Goal: Book appointment/travel/reservation

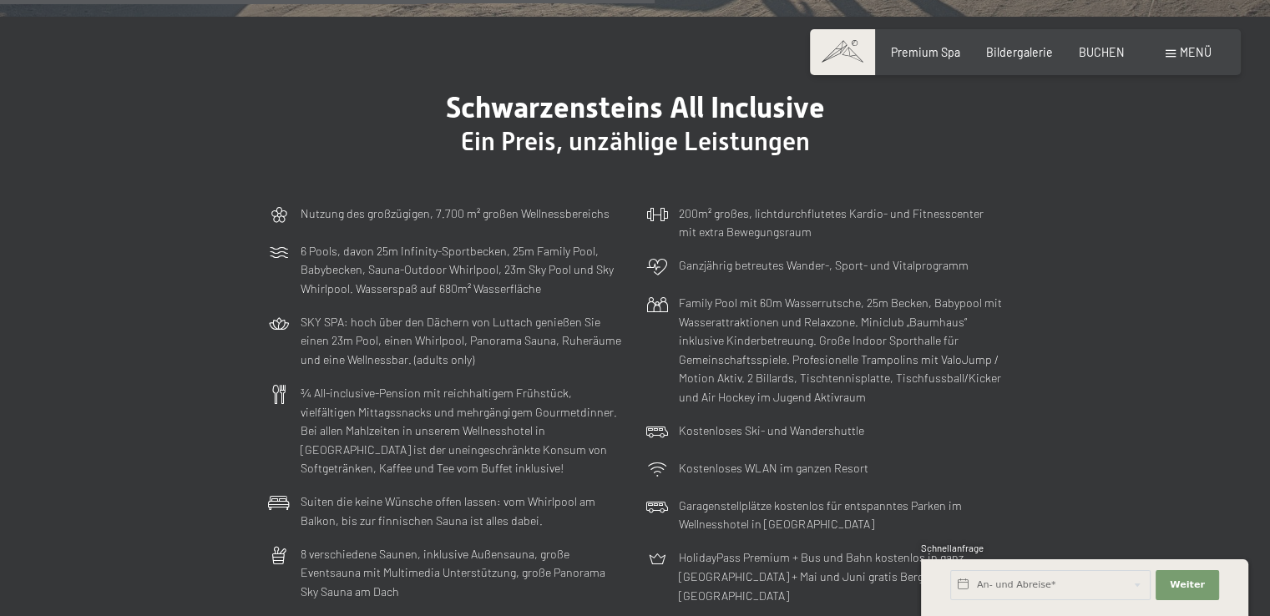
scroll to position [3757, 0]
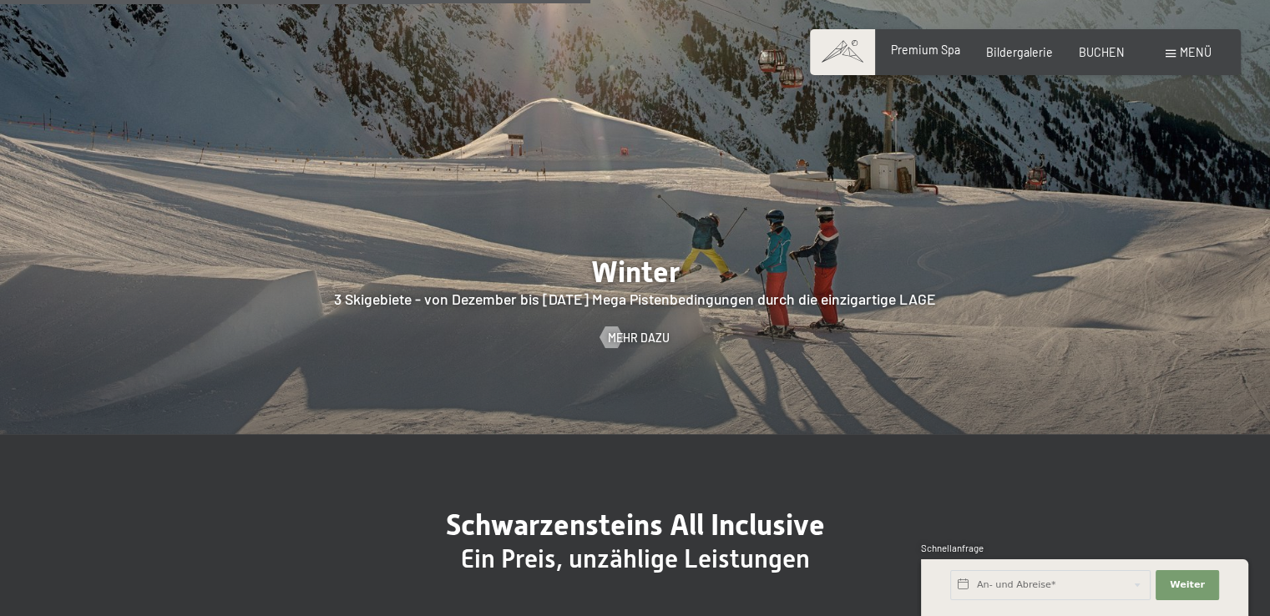
click at [952, 49] on span "Premium Spa" at bounding box center [925, 50] width 69 height 14
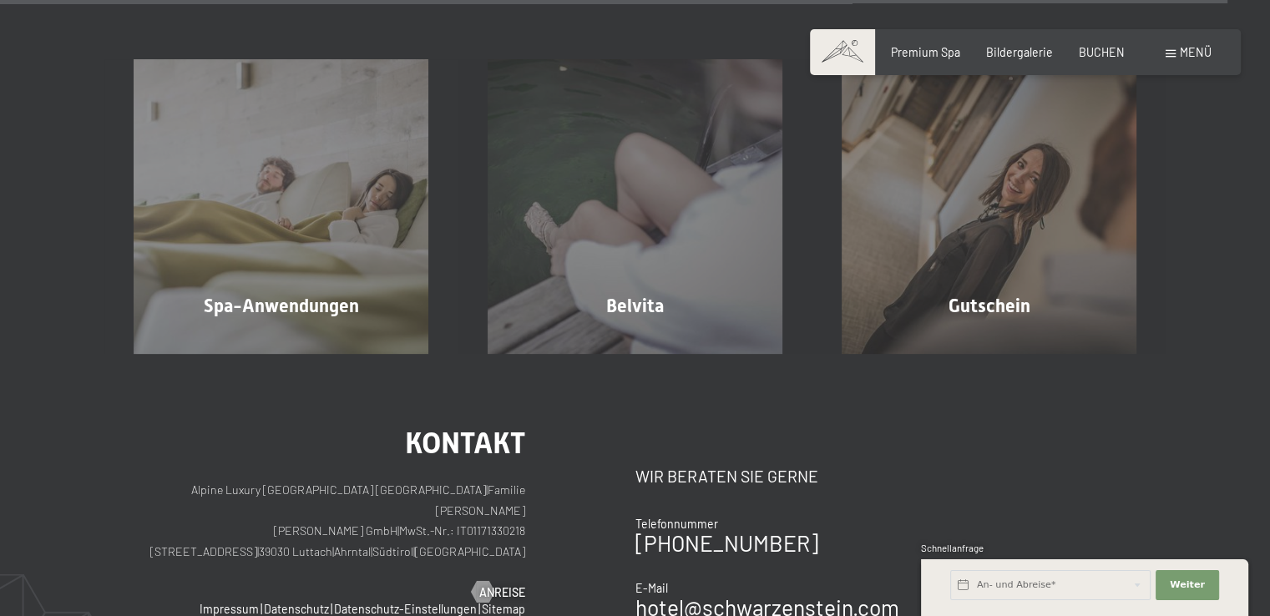
scroll to position [8600, 0]
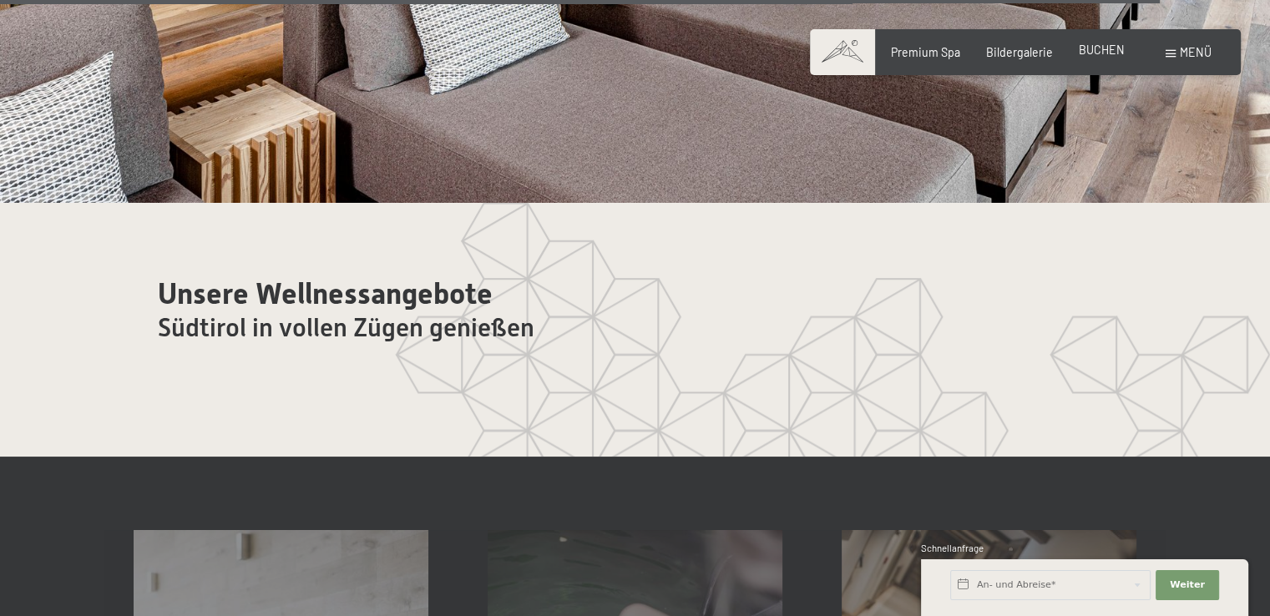
click at [1100, 49] on span "BUCHEN" at bounding box center [1102, 50] width 46 height 14
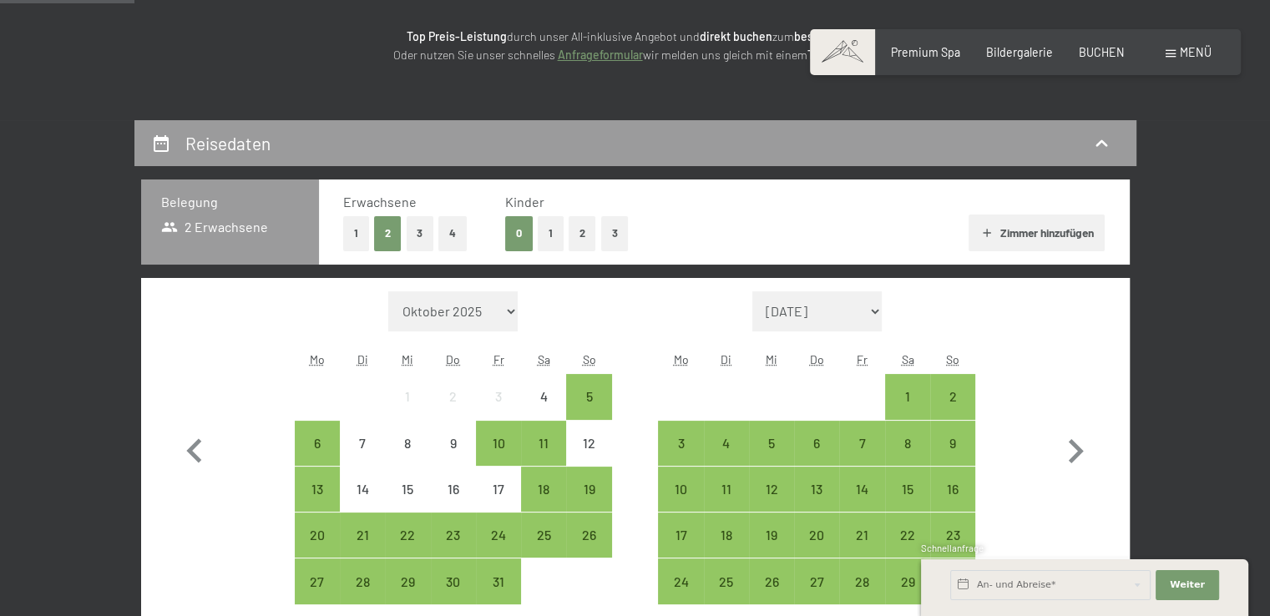
scroll to position [334, 0]
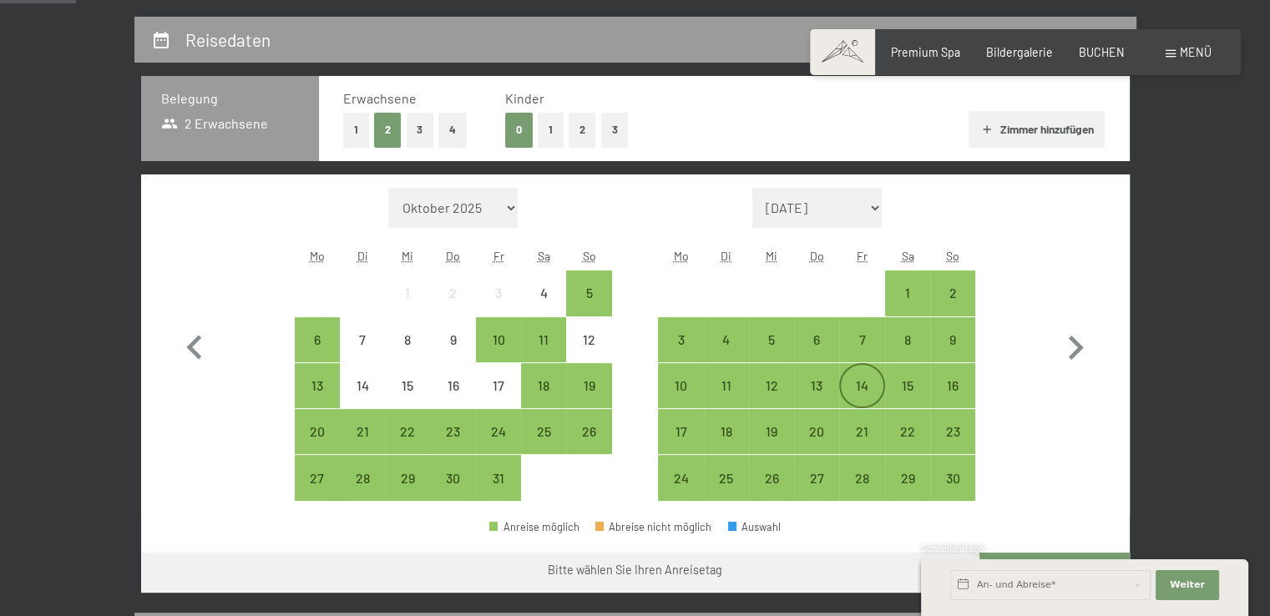
click at [865, 392] on div "14" at bounding box center [862, 400] width 42 height 42
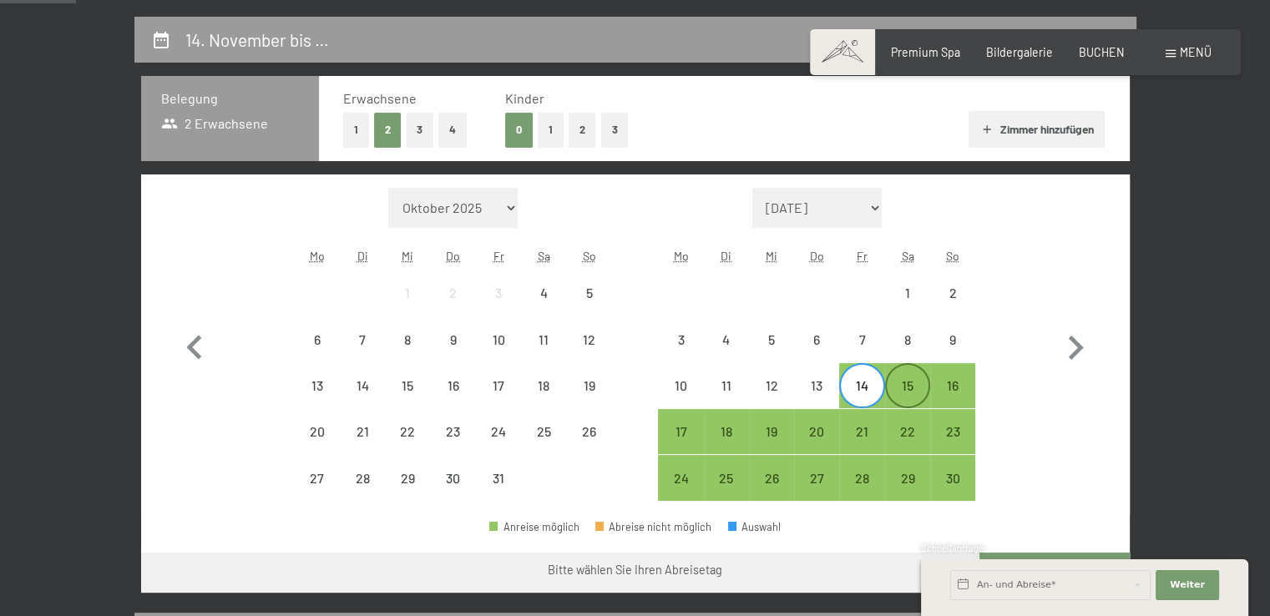
click at [909, 393] on div "15" at bounding box center [908, 400] width 42 height 42
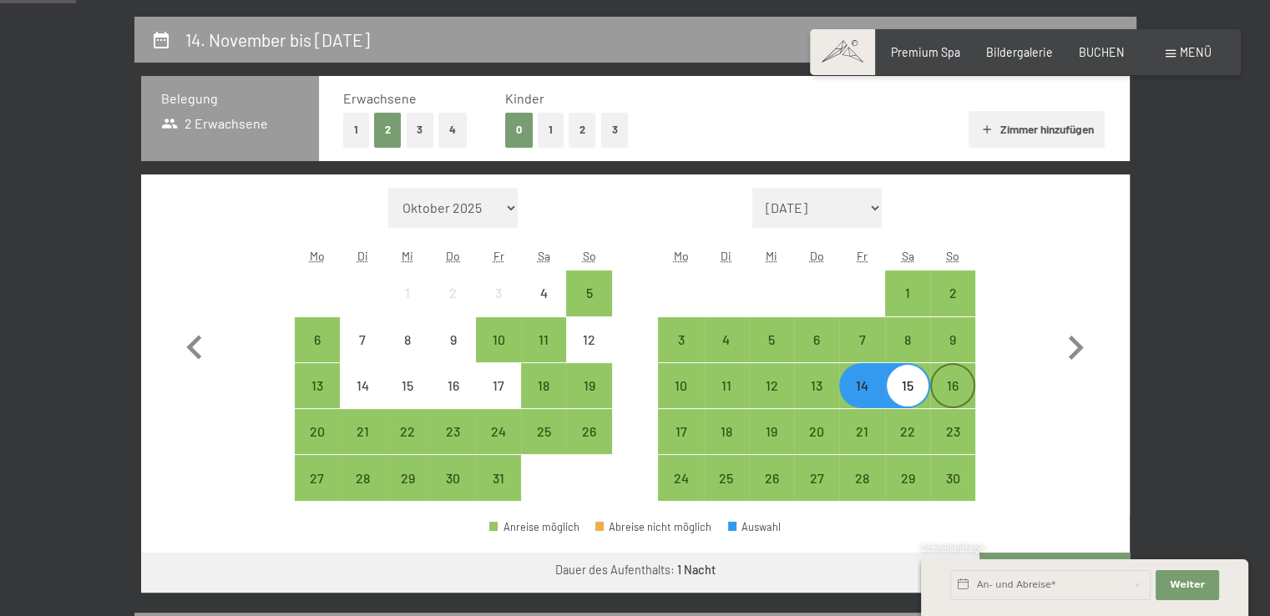
click at [949, 392] on div "16" at bounding box center [953, 400] width 42 height 42
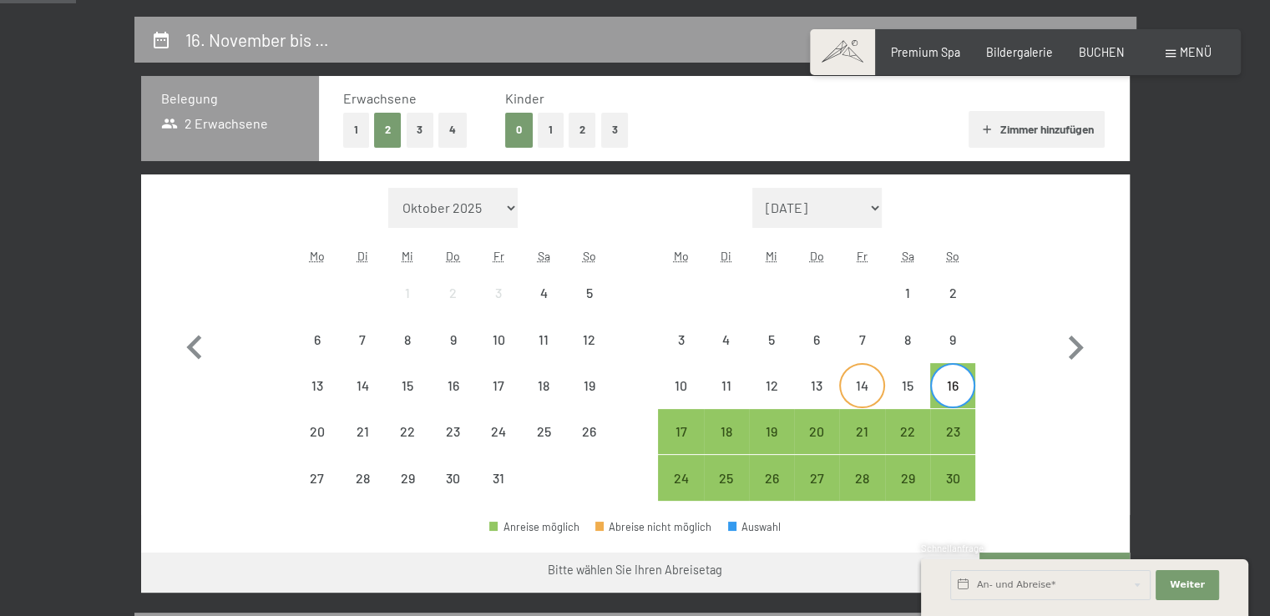
click at [868, 393] on div "14" at bounding box center [862, 400] width 42 height 42
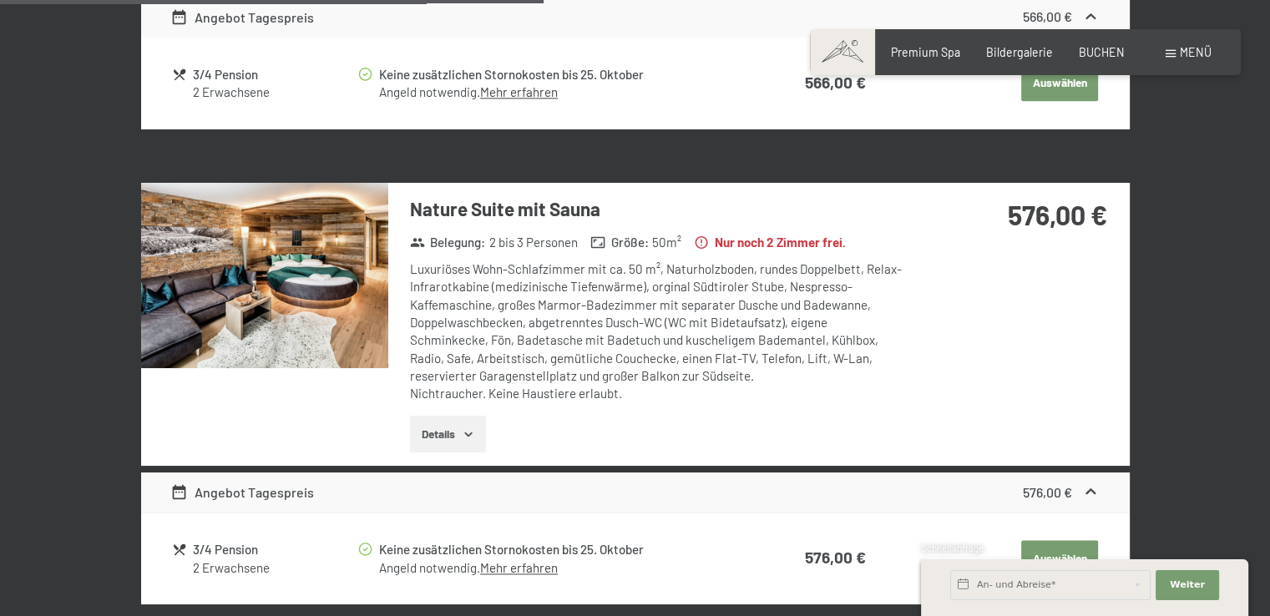
scroll to position [2254, 0]
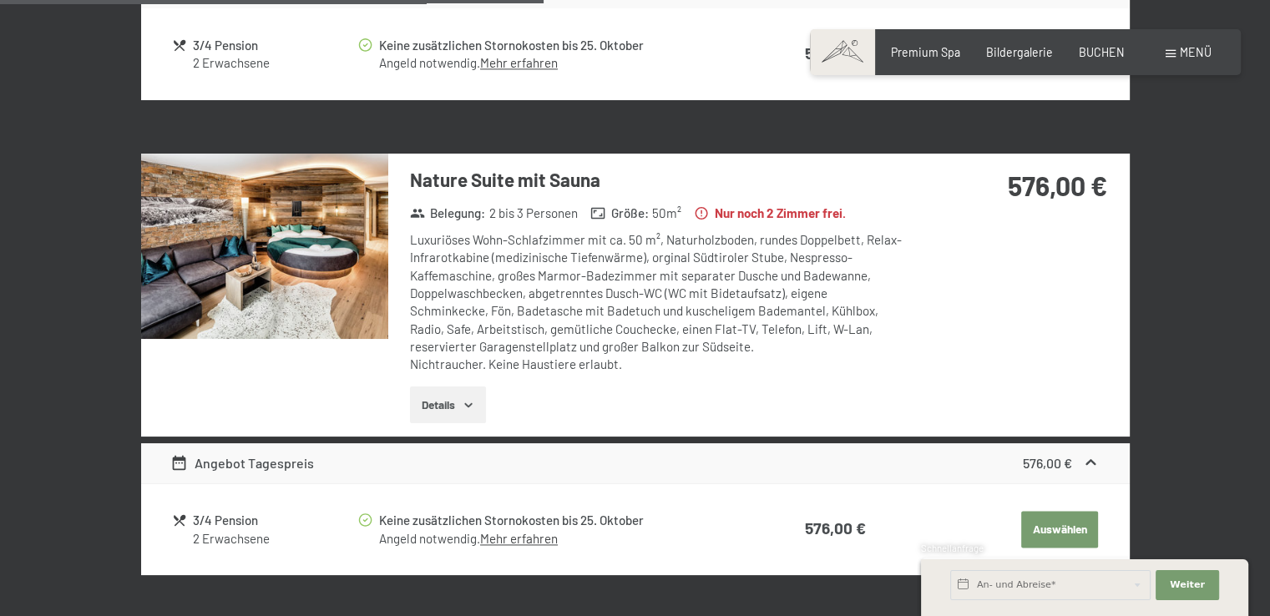
click at [442, 399] on button "Details" at bounding box center [448, 405] width 76 height 37
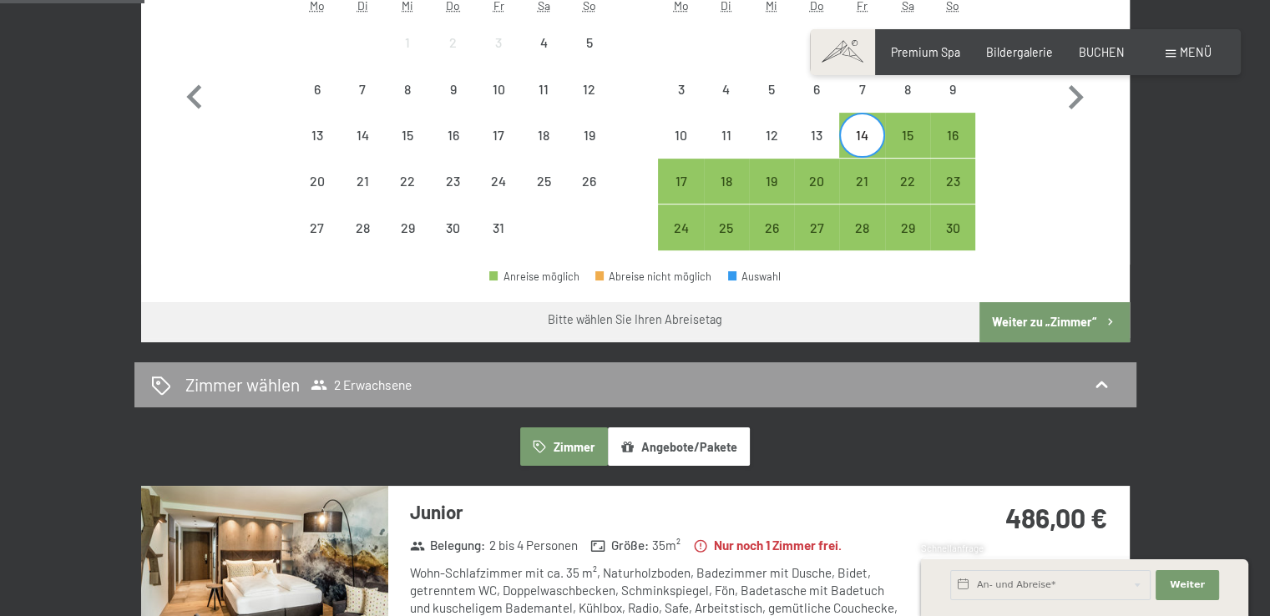
scroll to position [835, 0]
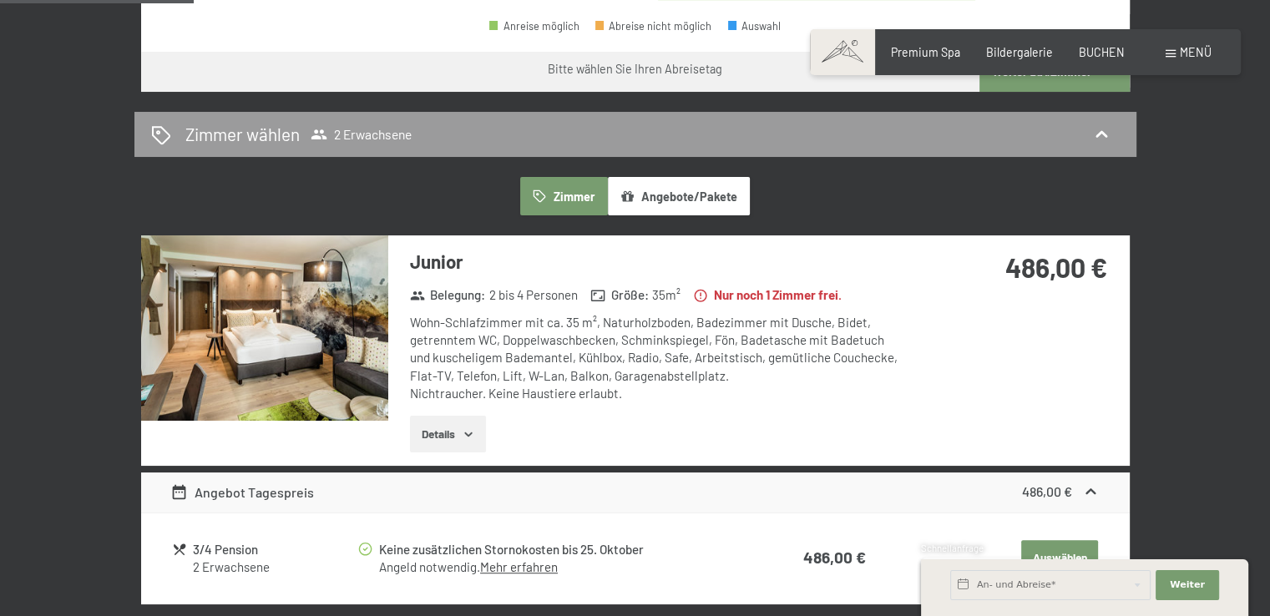
click at [354, 343] on img at bounding box center [264, 327] width 247 height 185
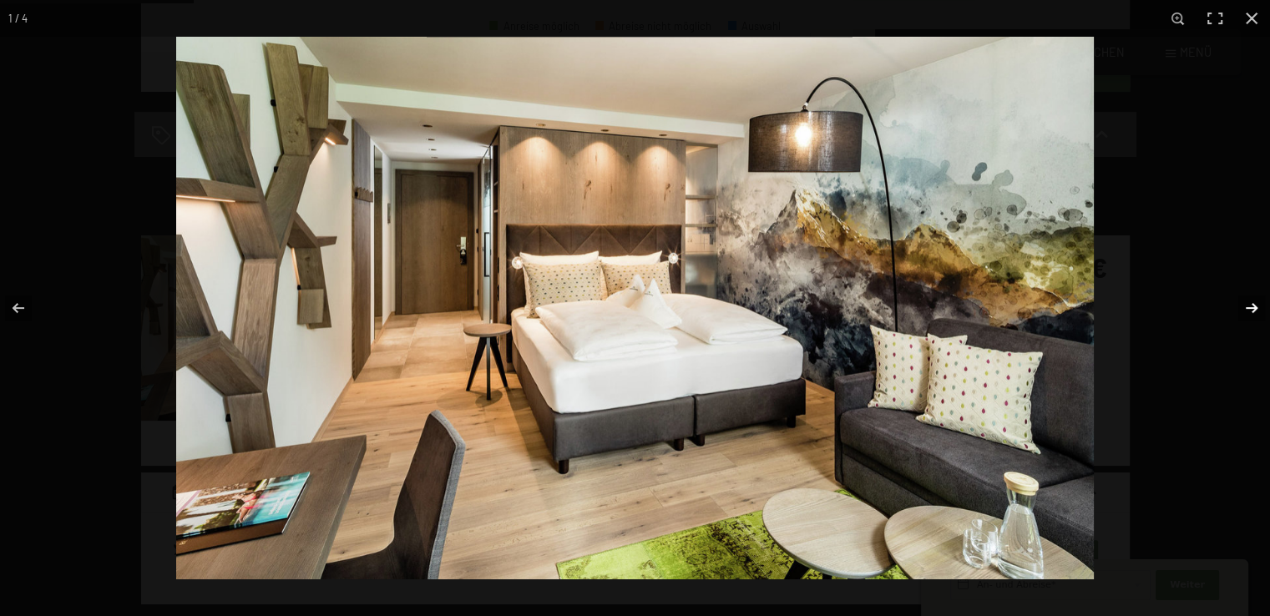
click at [1251, 307] on button "button" at bounding box center [1241, 307] width 58 height 83
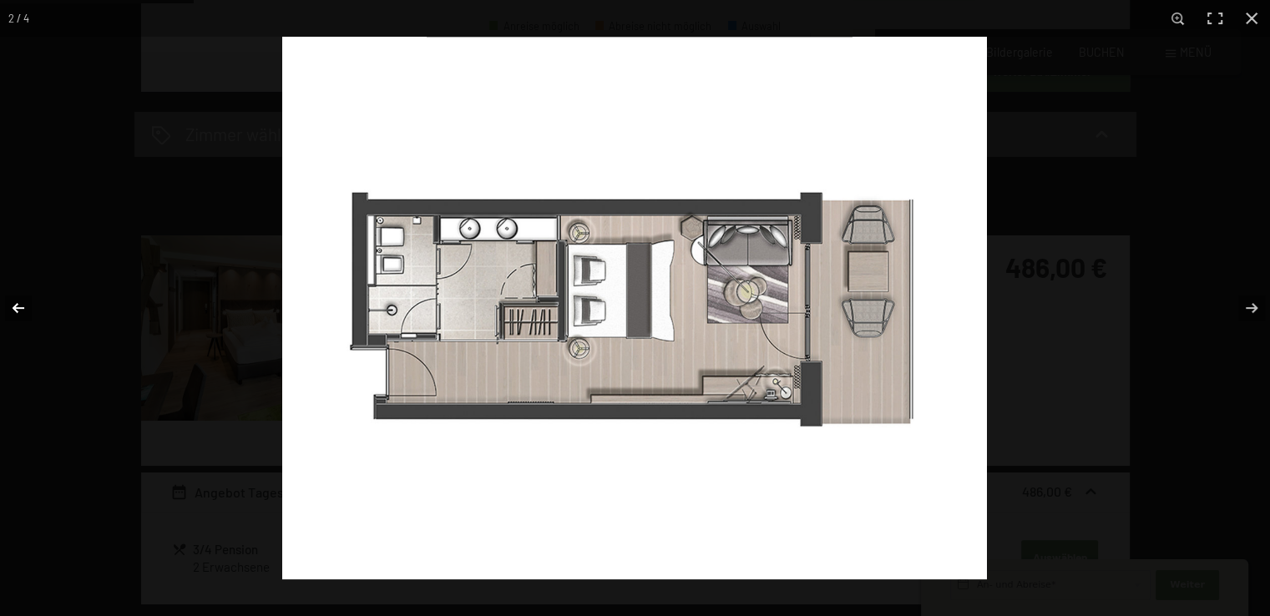
click at [13, 305] on button "button" at bounding box center [29, 307] width 58 height 83
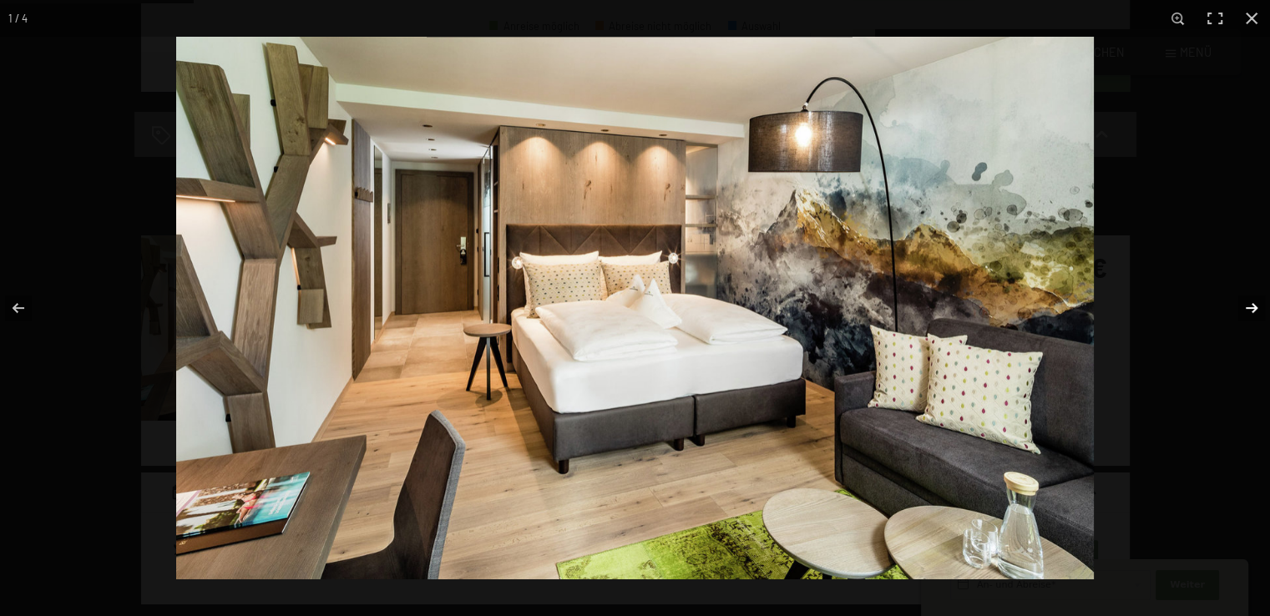
click at [1248, 306] on button "button" at bounding box center [1241, 307] width 58 height 83
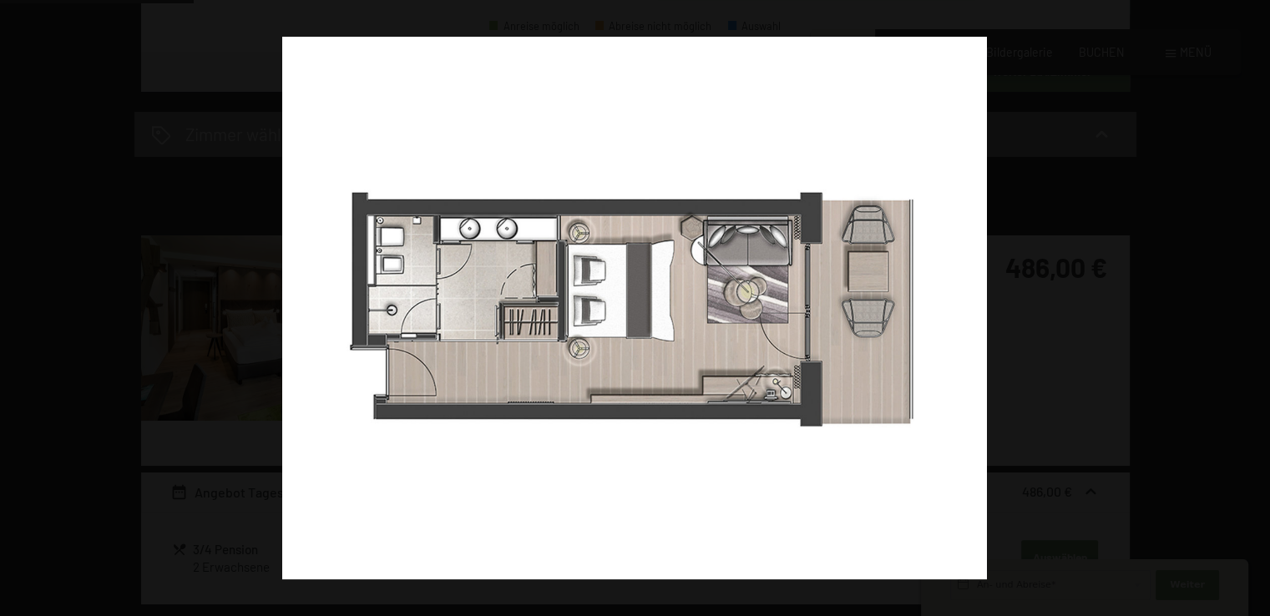
click at [1248, 306] on button "button" at bounding box center [1241, 307] width 58 height 83
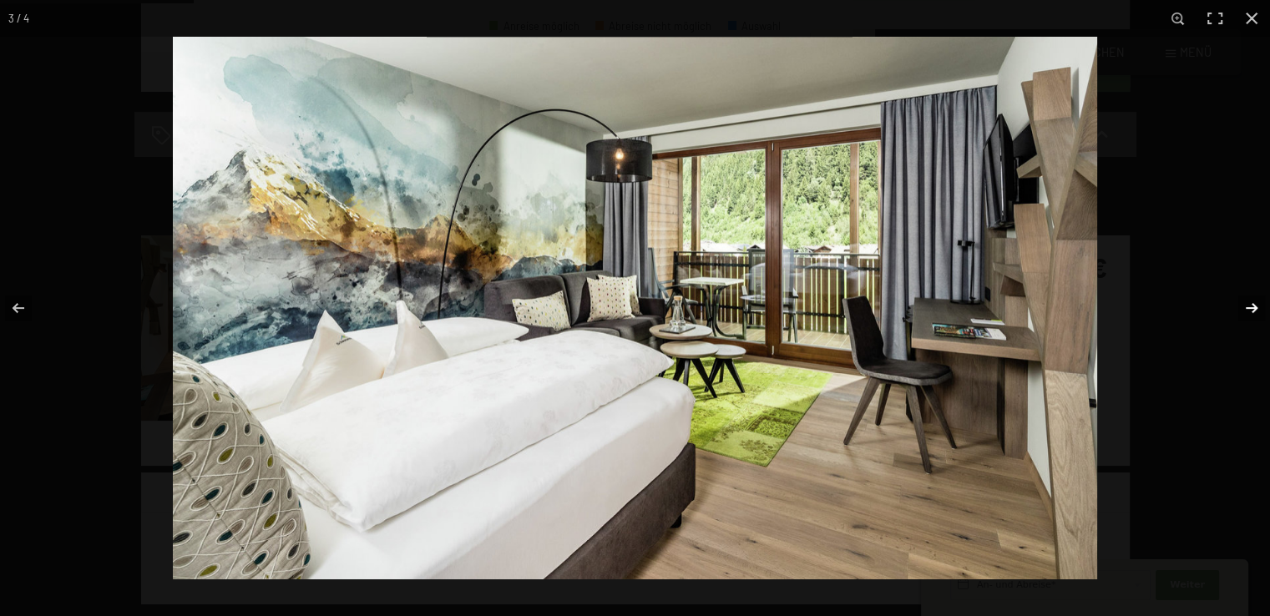
click at [1250, 306] on button "button" at bounding box center [1241, 307] width 58 height 83
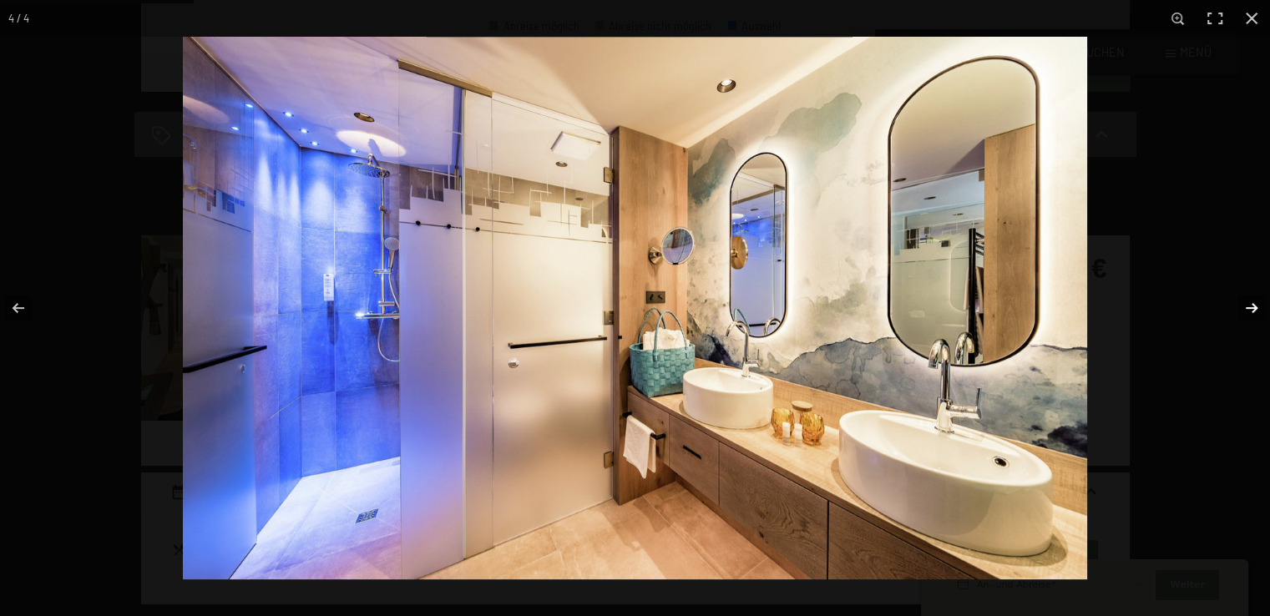
click at [1250, 306] on button "button" at bounding box center [1241, 307] width 58 height 83
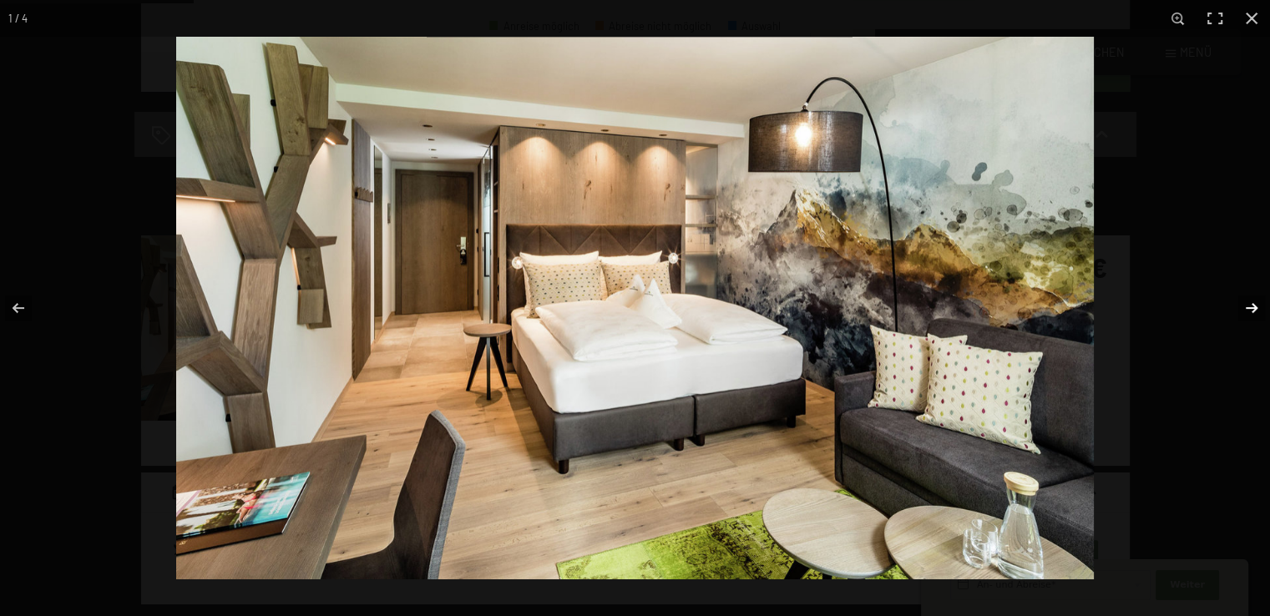
click at [1250, 306] on button "button" at bounding box center [1241, 307] width 58 height 83
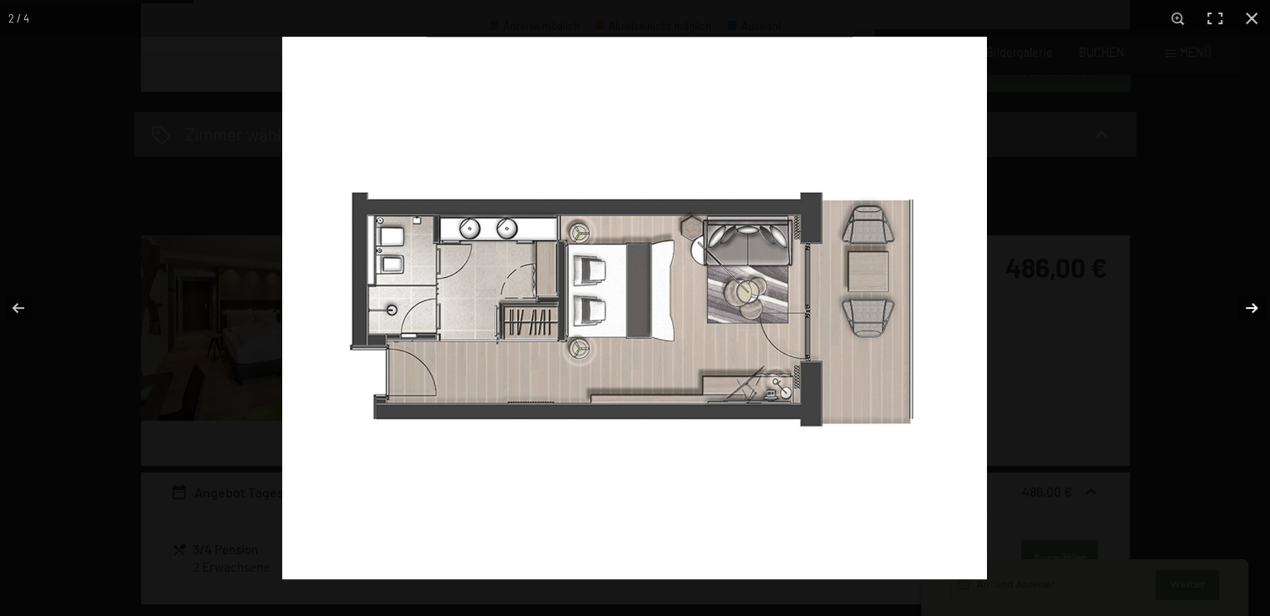
click at [1250, 306] on button "button" at bounding box center [1241, 307] width 58 height 83
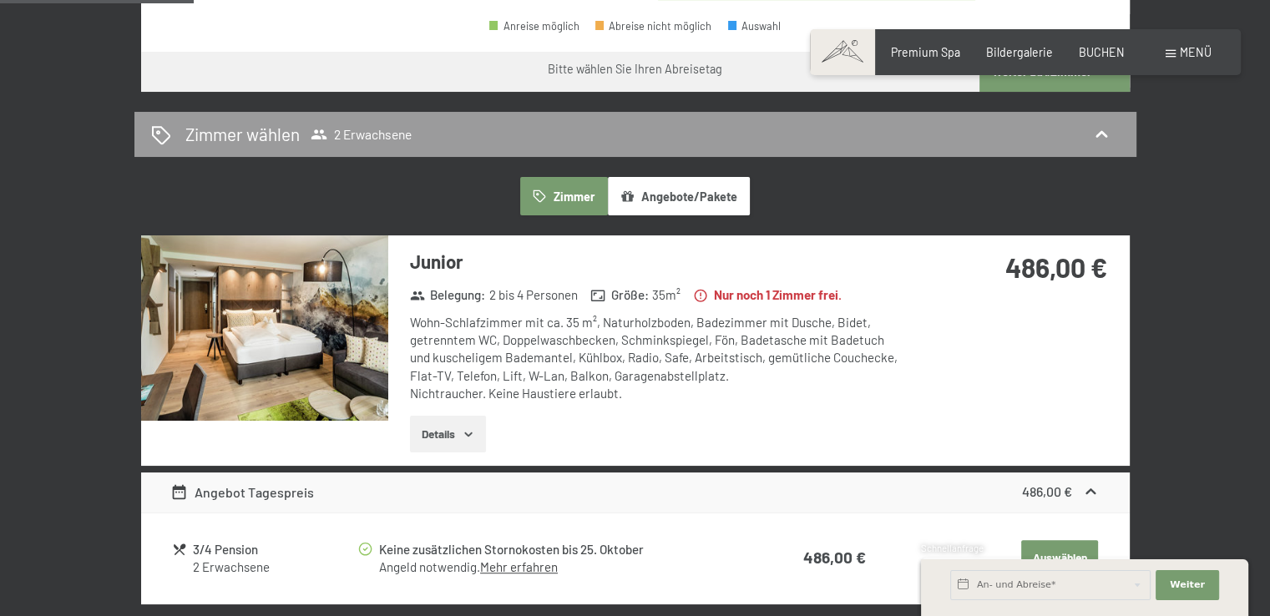
click at [0, 0] on button "button" at bounding box center [0, 0] width 0 height 0
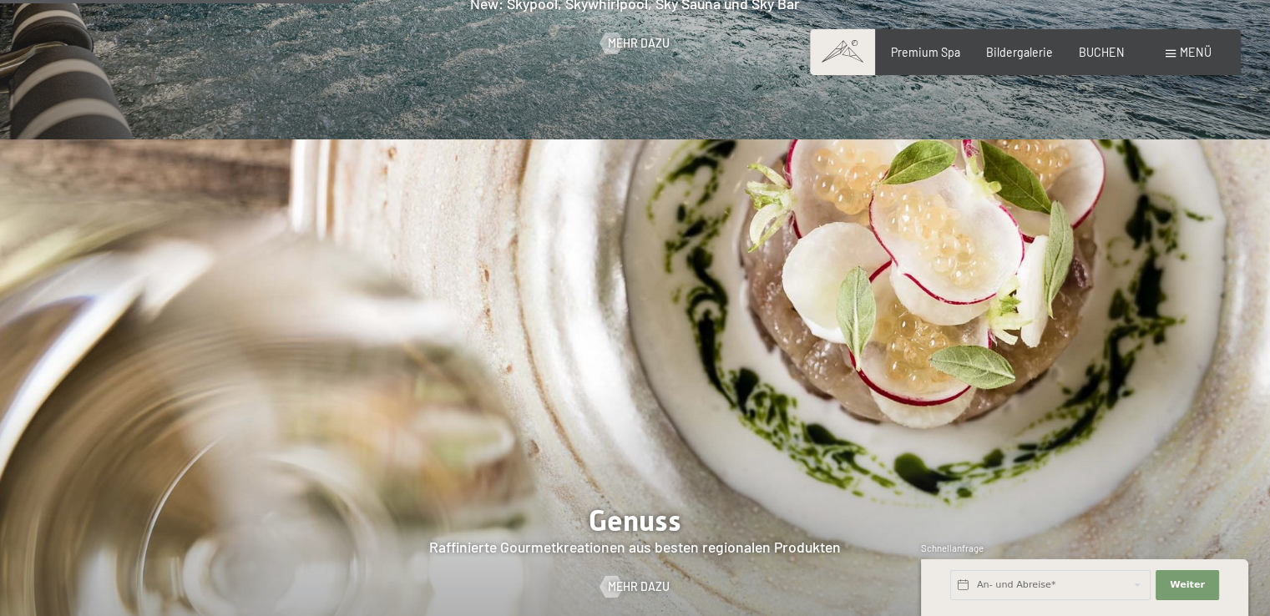
scroll to position [2672, 0]
